Goal: Task Accomplishment & Management: Use online tool/utility

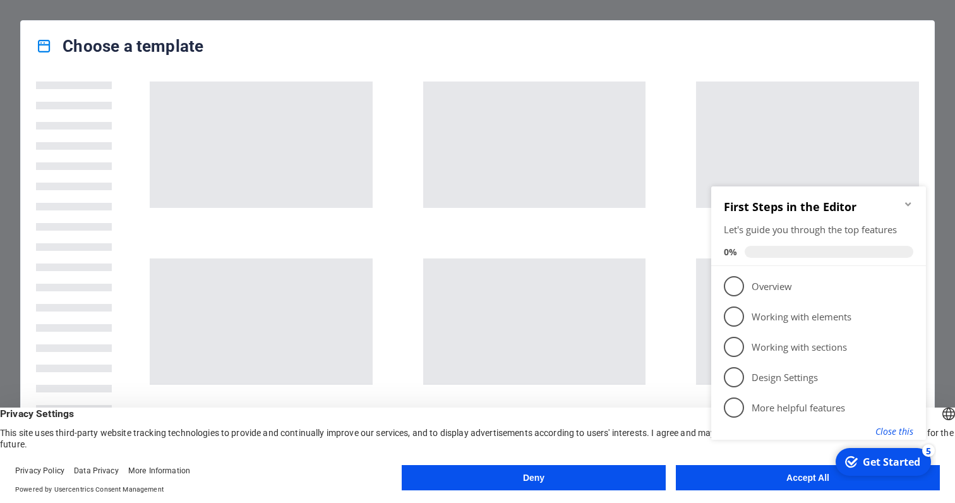
click at [885, 430] on button "Close this" at bounding box center [895, 431] width 38 height 12
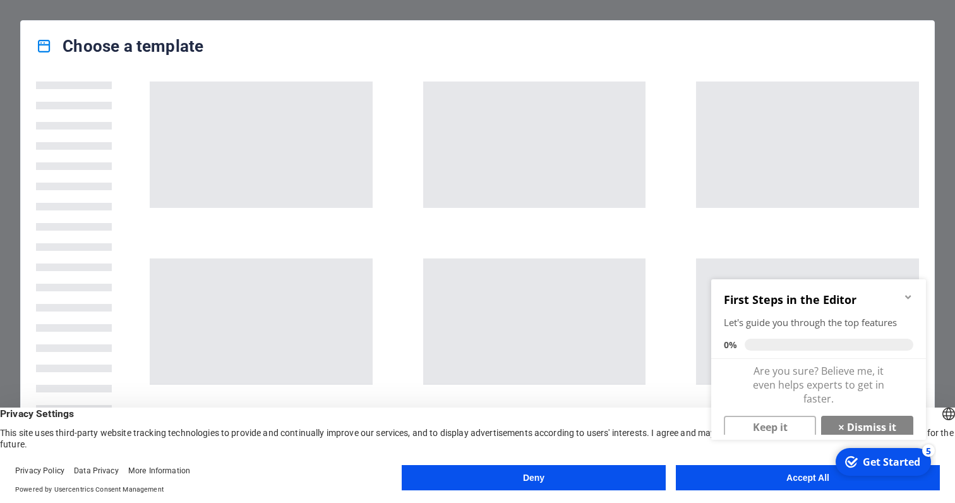
click div "checkmark Get Started 5 First Steps in the Editor Let's guide you through the t…"
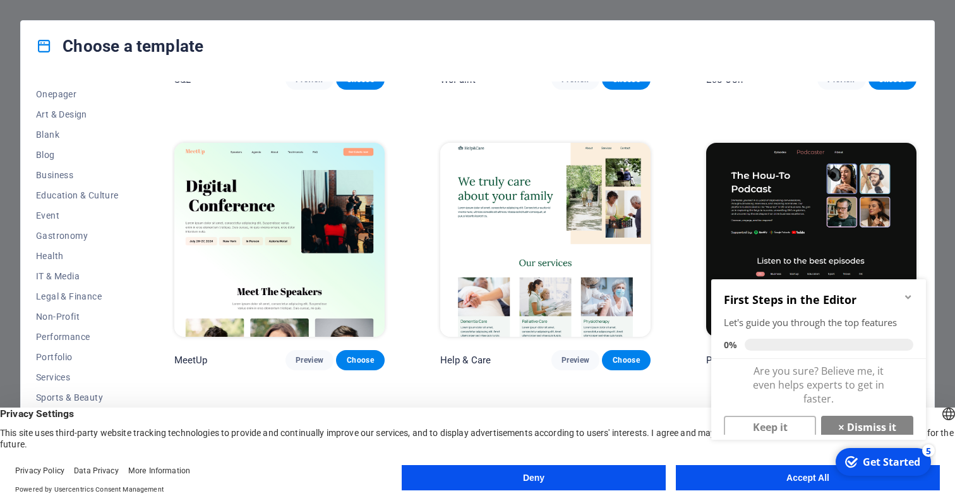
scroll to position [120, 0]
click at [57, 214] on span "Event" at bounding box center [77, 214] width 83 height 10
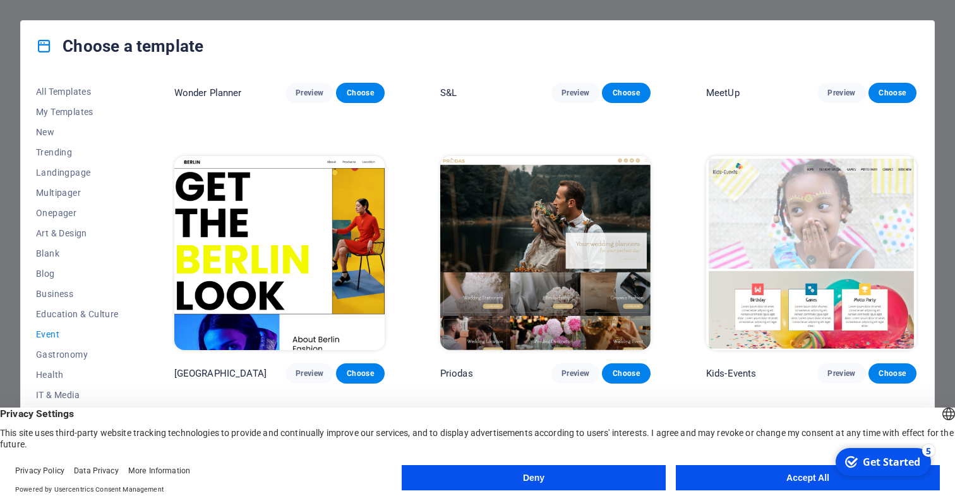
scroll to position [217, 0]
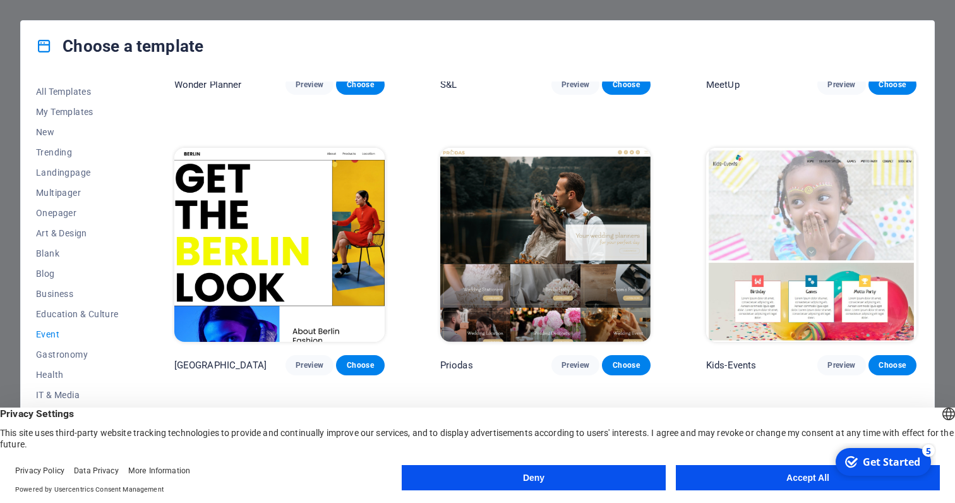
click at [758, 476] on button "Accept All" at bounding box center [808, 477] width 264 height 25
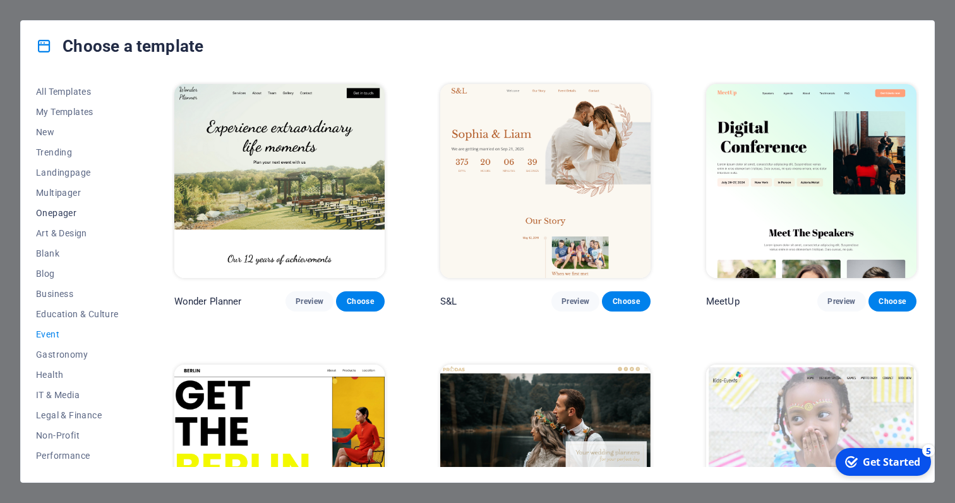
scroll to position [120, 0]
click at [54, 435] on span "Travel" at bounding box center [77, 436] width 83 height 10
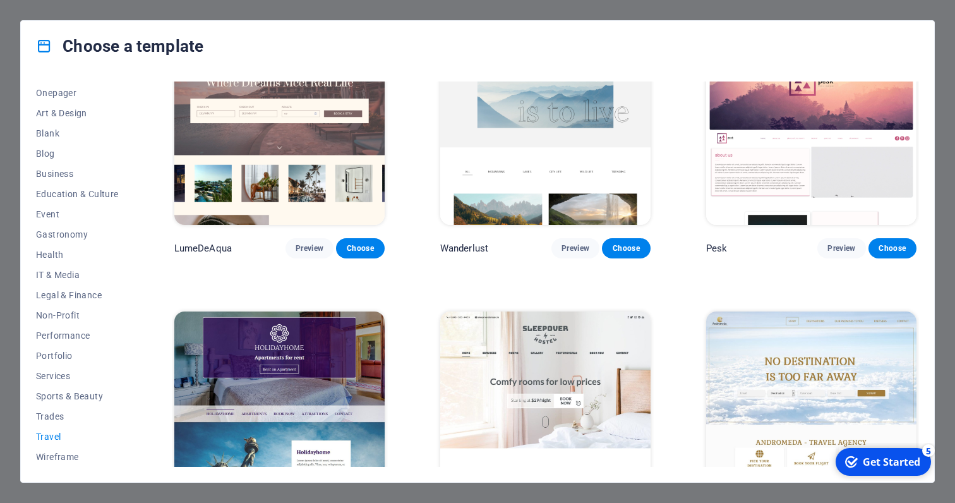
scroll to position [0, 0]
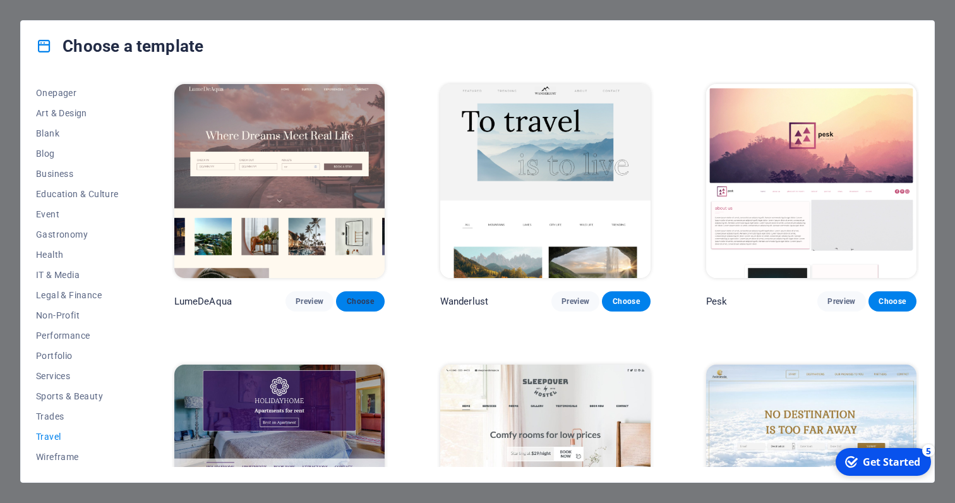
click at [359, 302] on span "Choose" at bounding box center [360, 301] width 28 height 10
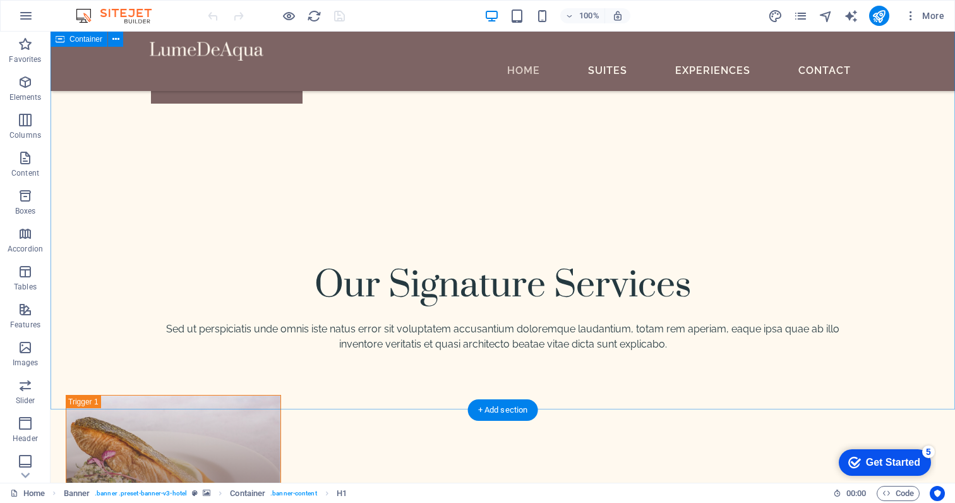
scroll to position [4365, 0]
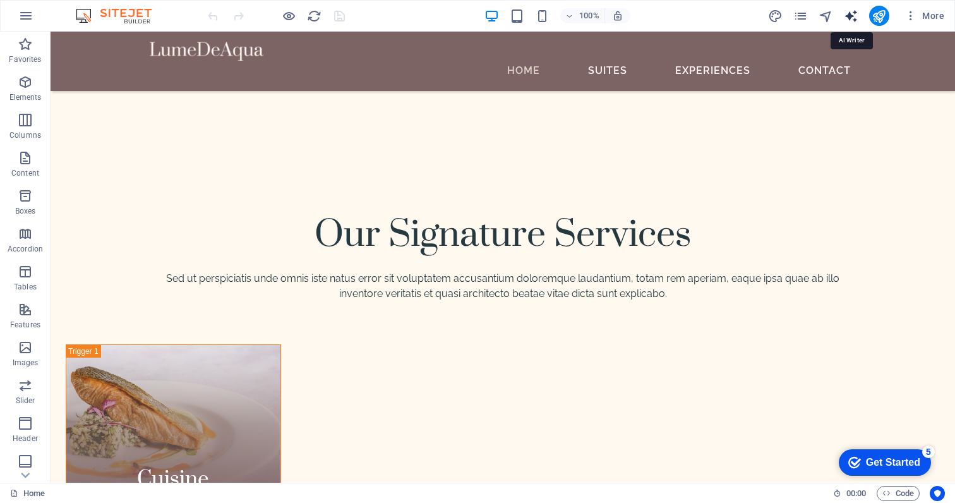
click at [846, 14] on icon "text_generator" at bounding box center [851, 16] width 15 height 15
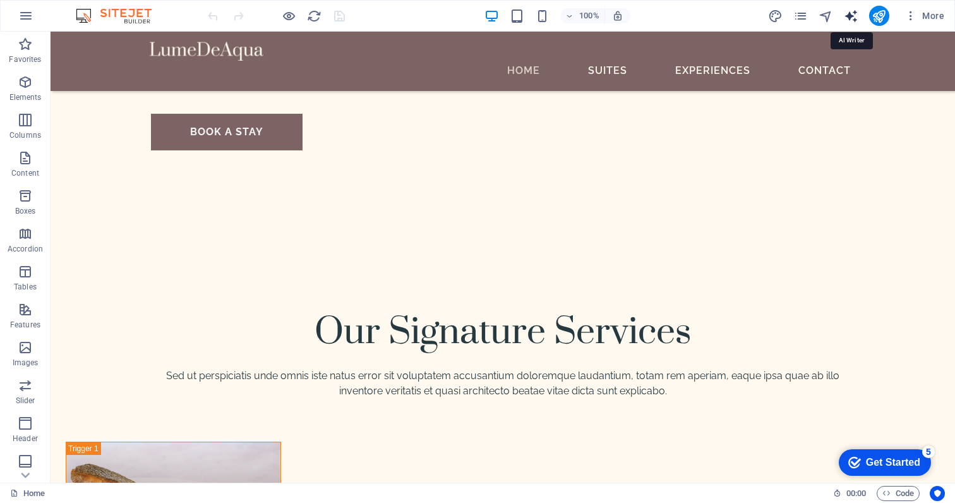
select select "English"
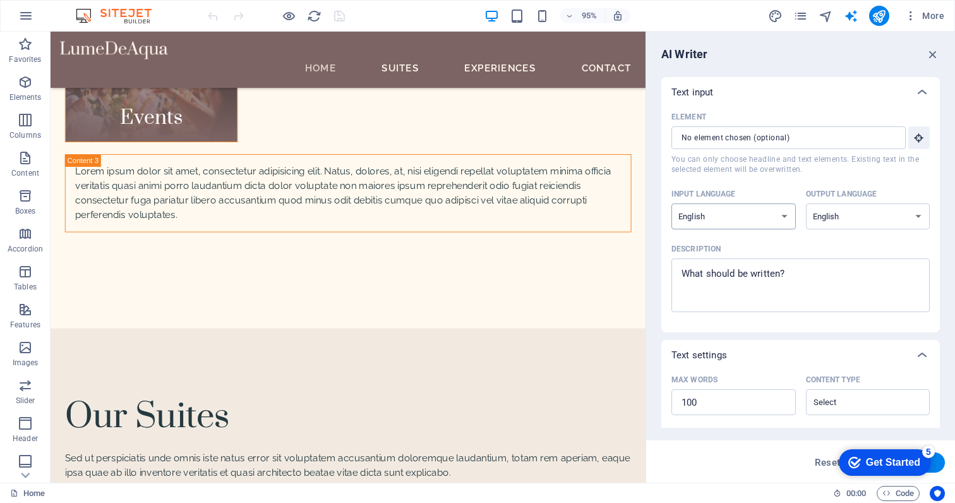
click at [760, 220] on select "Albanian Arabic Armenian Awadhi Azerbaijani Bashkir Basque Belarusian Bengali B…" at bounding box center [734, 216] width 124 height 26
select select "Indonesian"
click at [672, 203] on select "Albanian Arabic Armenian Awadhi Azerbaijani Bashkir Basque Belarusian Bengali B…" at bounding box center [734, 216] width 124 height 26
click at [840, 214] on select "Albanian Arabic Armenian Awadhi Azerbaijani Bashkir Basque Belarusian Bengali B…" at bounding box center [868, 216] width 124 height 26
select select "Indonesian"
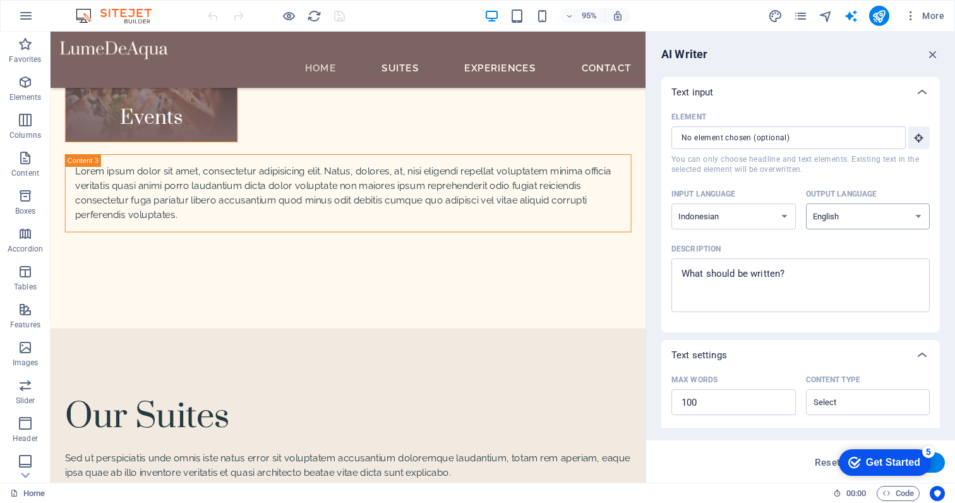
click at [806, 203] on select "Albanian Arabic Armenian Awadhi Azerbaijani Bashkir Basque Belarusian Bengali B…" at bounding box center [868, 216] width 124 height 26
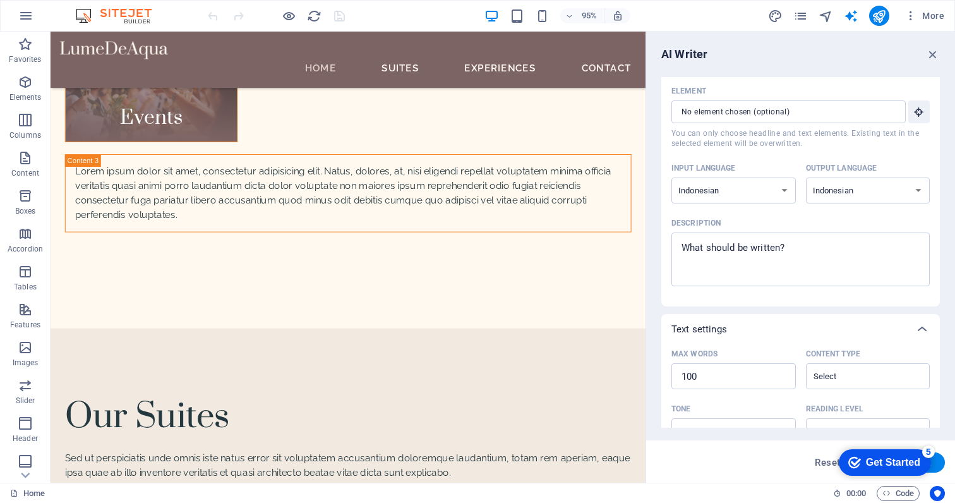
scroll to position [0, 0]
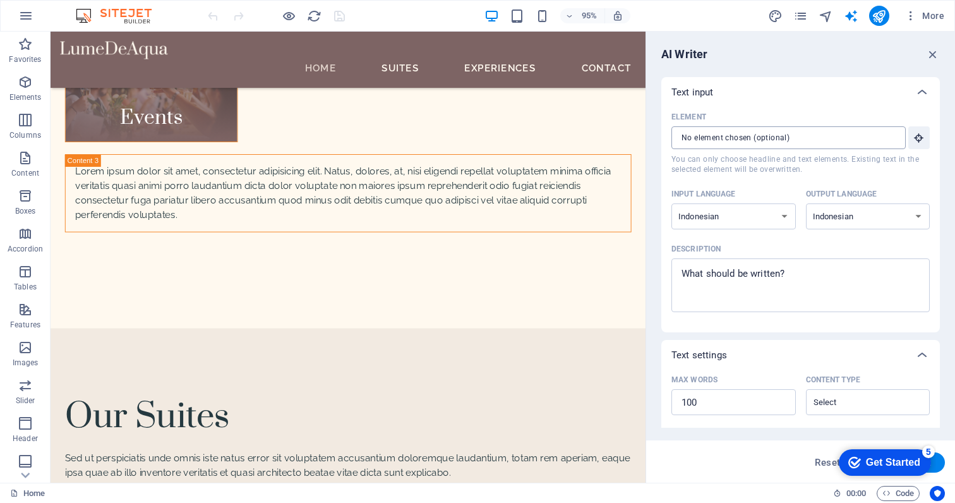
click at [827, 143] on input "Element ​ You can only choose headline and text elements. Existing text in the …" at bounding box center [785, 137] width 226 height 23
click at [745, 288] on textarea "Description x ​" at bounding box center [801, 285] width 246 height 41
type textarea "x"
paste textarea "TRAVELLIX hadir sebagai partner perjalanan terbaik Anda untuk mengeksplorasi ke…"
type textarea "TRAVELLIX hadir sebagai partner perjalanan terbaik Anda untuk mengeksplorasi ke…"
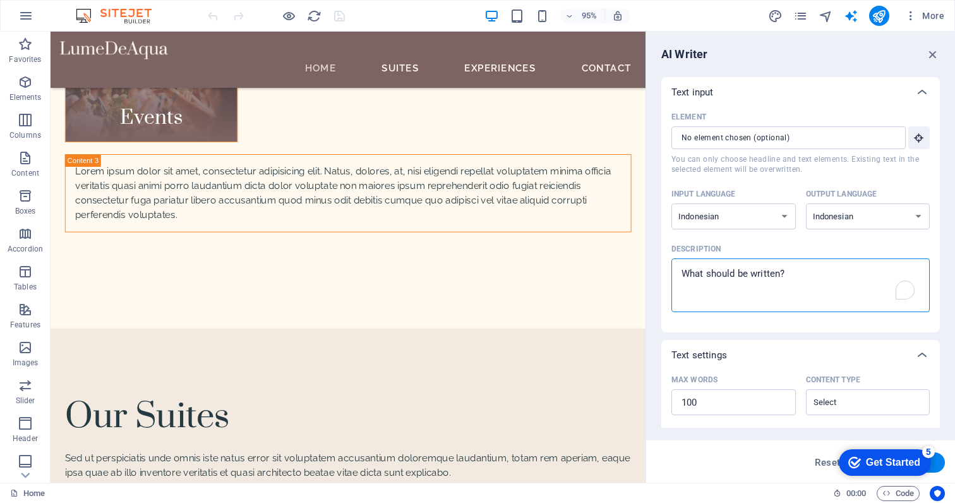
type textarea "x"
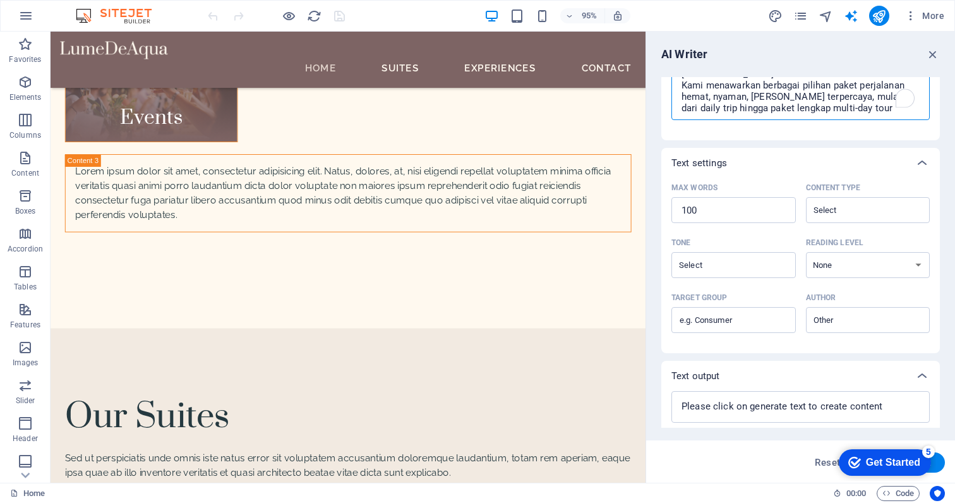
scroll to position [227, 0]
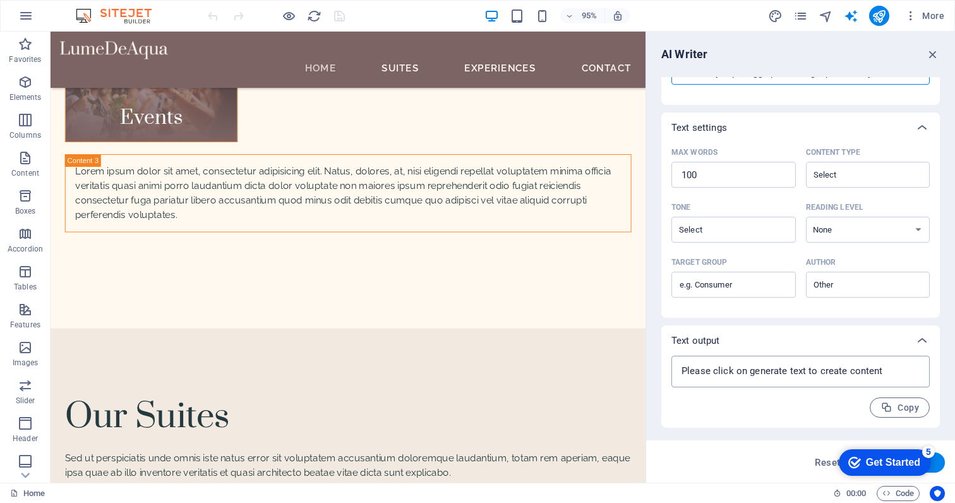
type textarea "TRAVELLIX hadir sebagai partner perjalanan terbaik Anda untuk mengeksplorasi ke…"
click at [760, 375] on textarea at bounding box center [801, 371] width 246 height 19
type textarea "x"
click at [802, 371] on textarea at bounding box center [801, 371] width 246 height 19
type textarea "x"
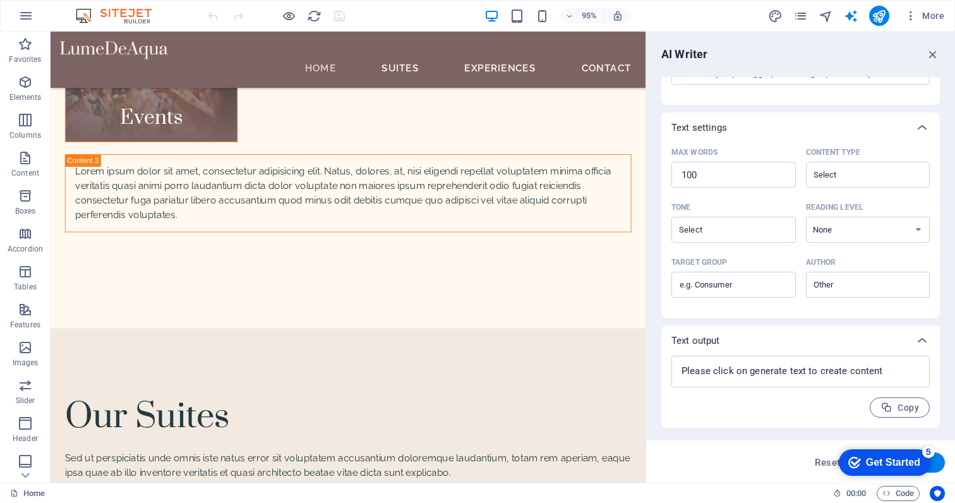
click at [885, 457] on div "Get Started" at bounding box center [893, 462] width 54 height 11
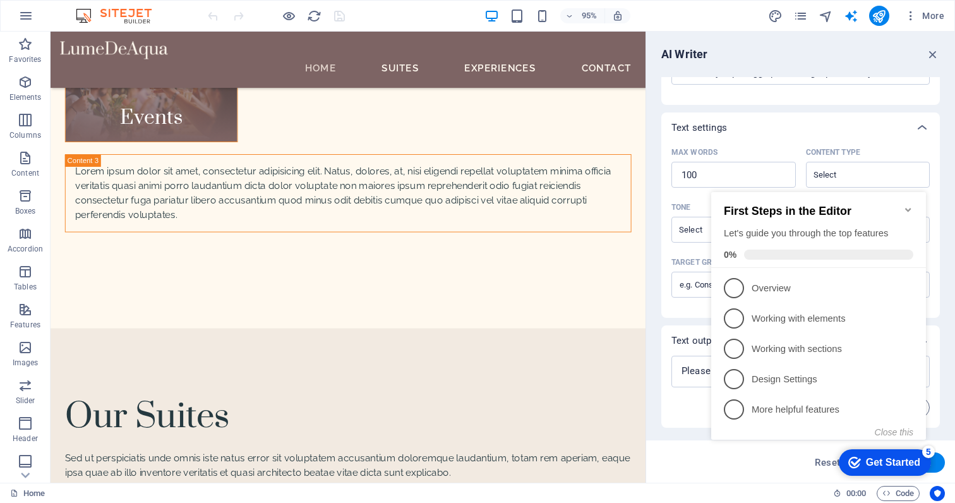
click at [909, 208] on icon "Minimize checklist" at bounding box center [908, 210] width 6 height 4
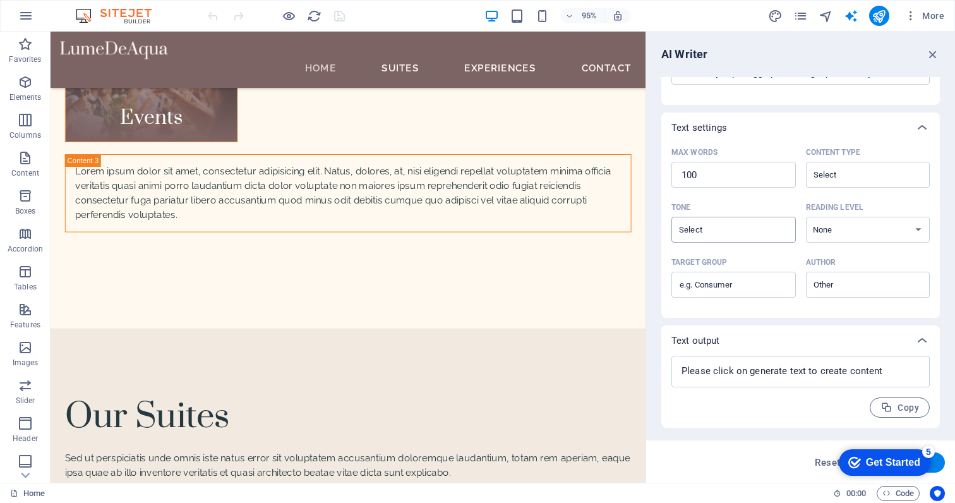
click at [719, 233] on input "Tone ​" at bounding box center [723, 229] width 96 height 18
click at [724, 267] on li "Neutral" at bounding box center [733, 261] width 122 height 20
type input "Neutral"
click at [857, 224] on select "None Academic Adult Teen Child" at bounding box center [868, 230] width 124 height 26
select select "Teen"
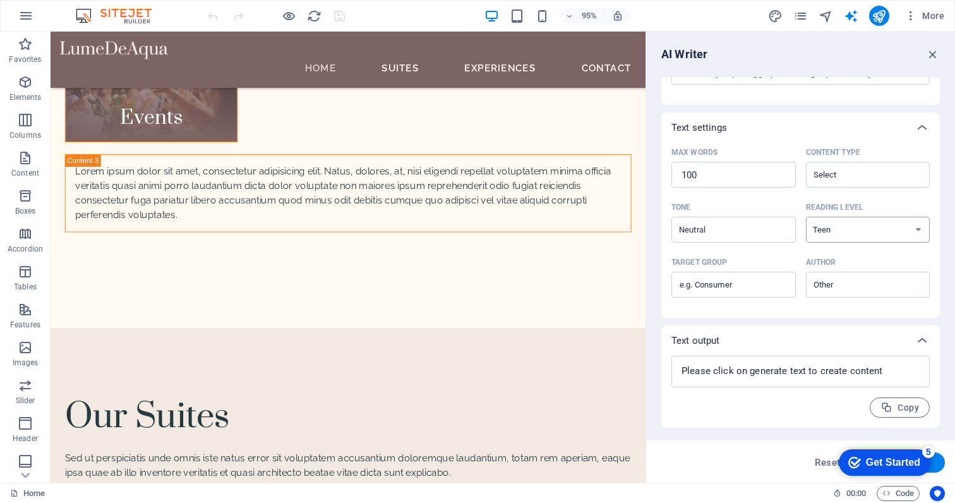
click at [806, 217] on select "None Academic Adult Teen Child" at bounding box center [868, 230] width 124 height 26
click at [839, 175] on input "Content type ​" at bounding box center [858, 175] width 96 height 18
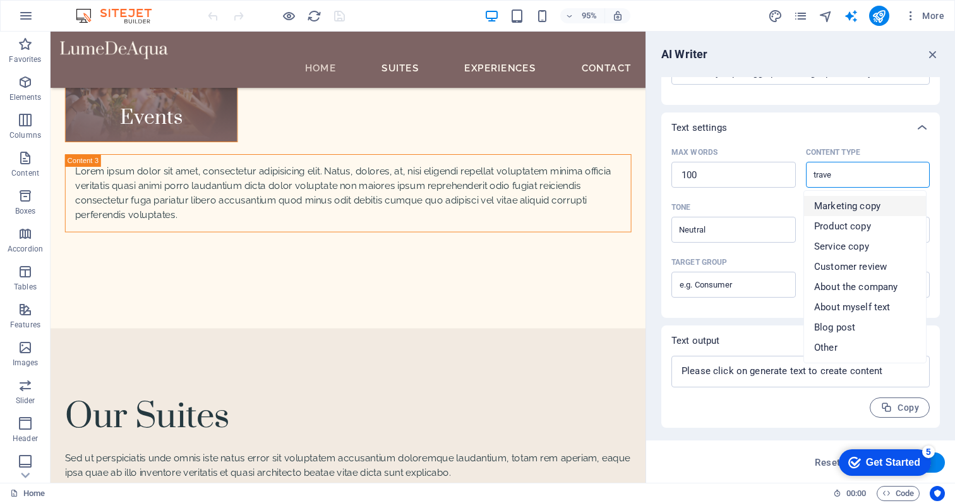
click at [863, 210] on span "Marketing copy" at bounding box center [847, 206] width 66 height 13
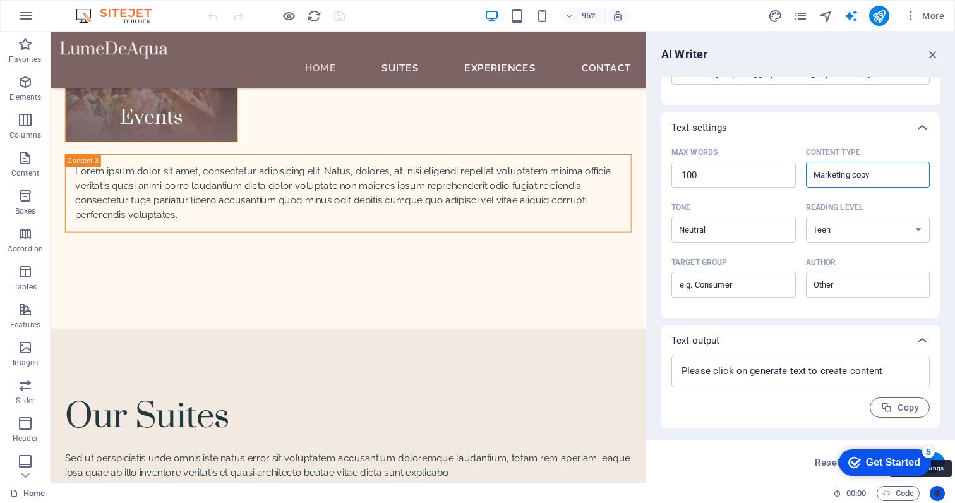
type input "Marketing copy"
click at [938, 491] on icon "Usercentrics" at bounding box center [937, 493] width 9 height 9
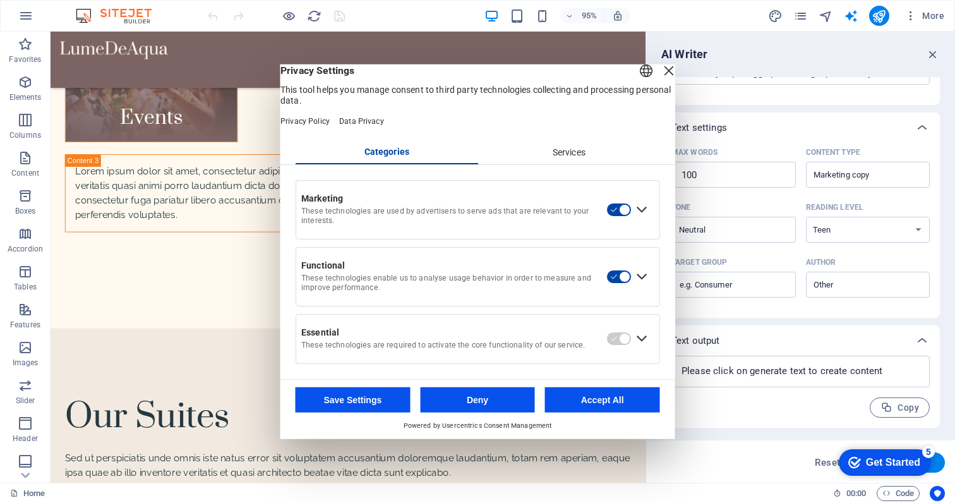
click at [660, 78] on div "Close Layer" at bounding box center [669, 71] width 18 height 18
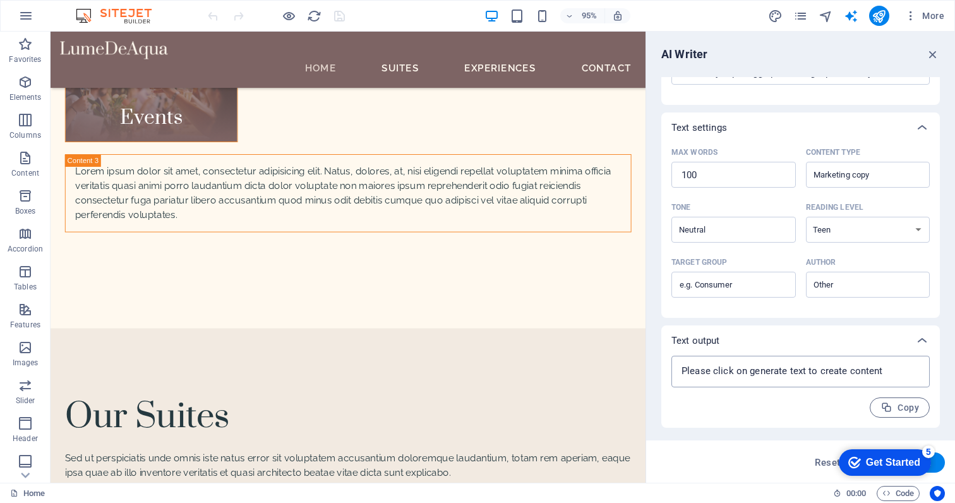
click at [839, 371] on textarea at bounding box center [801, 371] width 246 height 19
type textarea "x"
paste textarea
click at [848, 370] on textarea at bounding box center [801, 371] width 246 height 19
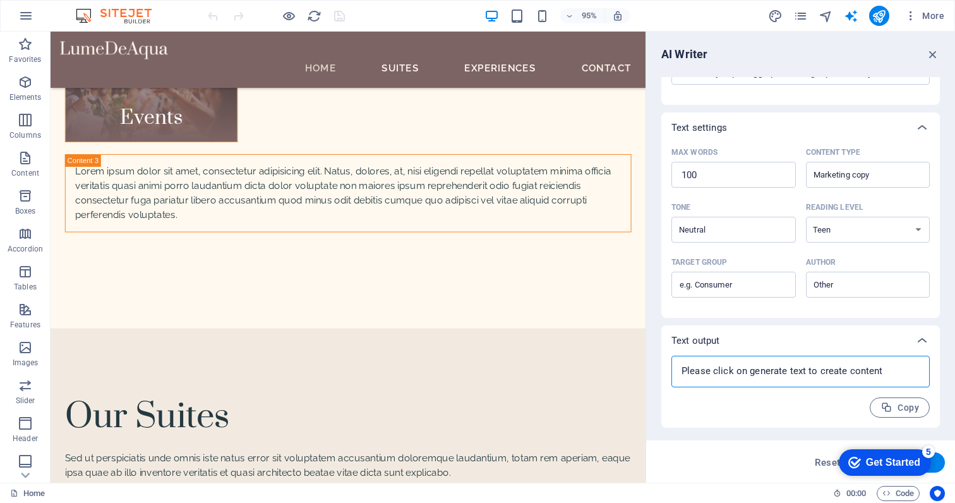
click at [848, 370] on textarea at bounding box center [801, 371] width 246 height 19
click at [922, 342] on icon at bounding box center [922, 340] width 15 height 15
type textarea "x"
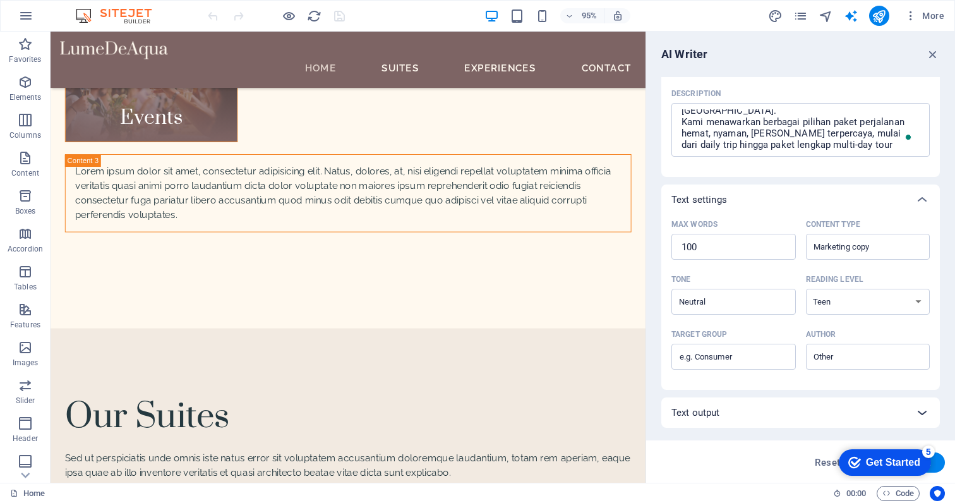
scroll to position [155, 0]
click at [920, 411] on icon at bounding box center [922, 412] width 15 height 15
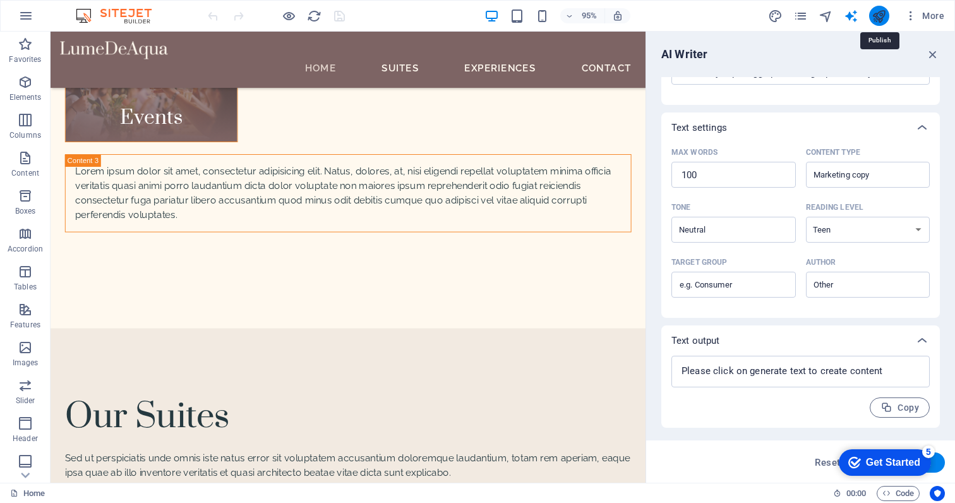
click at [876, 16] on icon "publish" at bounding box center [879, 16] width 15 height 15
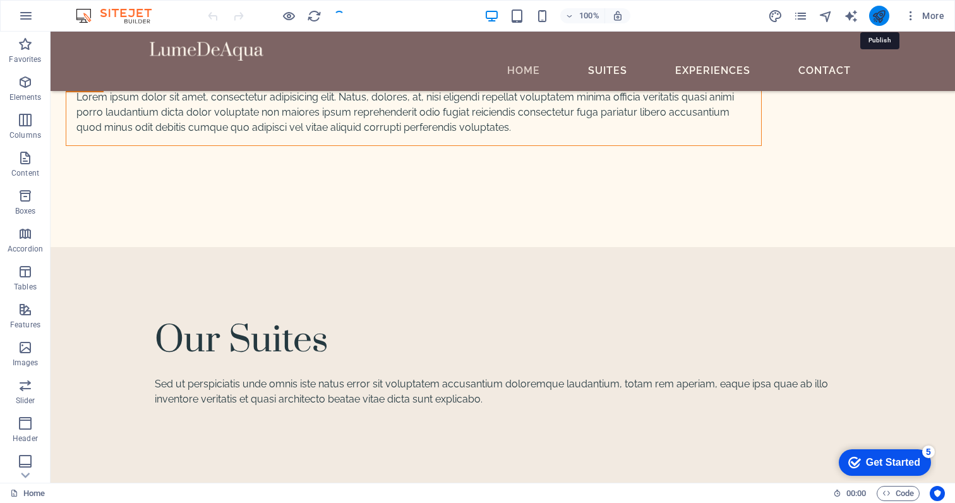
scroll to position [4365, 0]
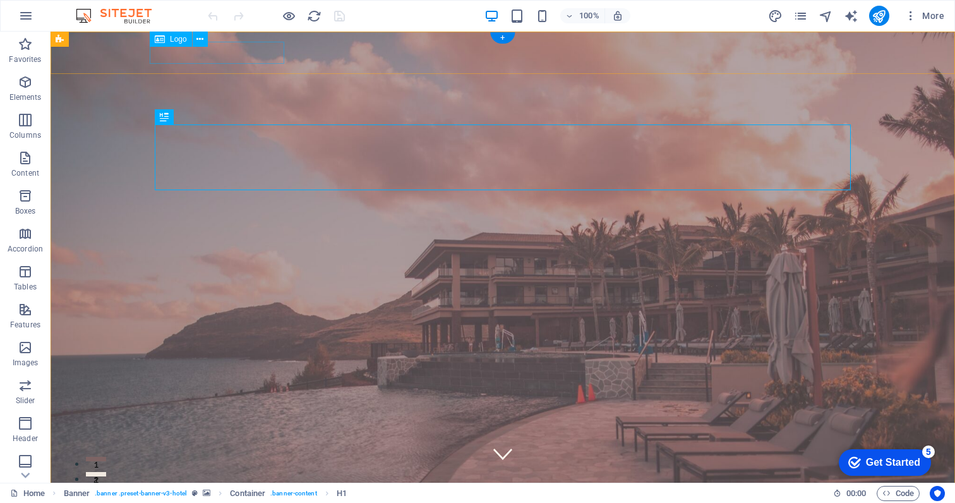
select select "px"
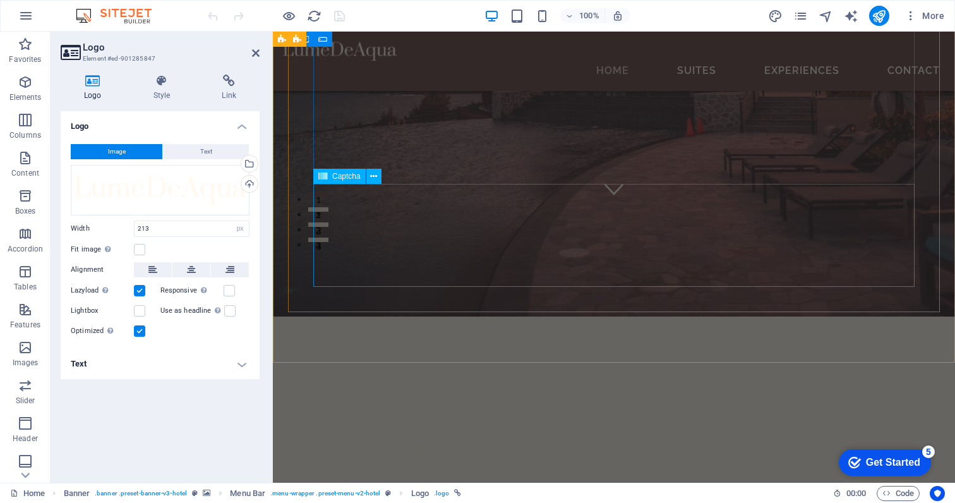
scroll to position [275, 0]
